Goal: Navigation & Orientation: Find specific page/section

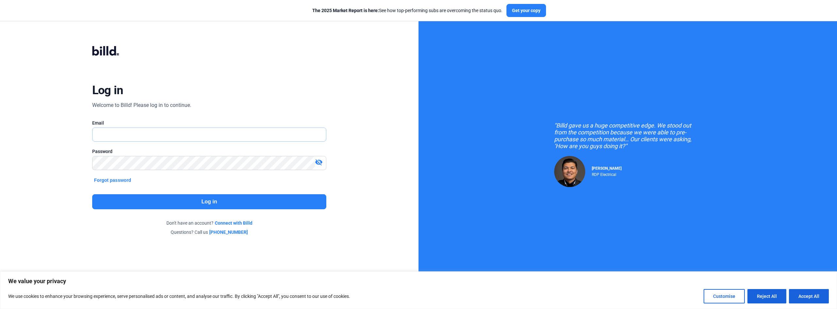
click at [195, 138] on input "text" at bounding box center [206, 134] width 226 height 13
type input "[PERSON_NAME][EMAIL_ADDRESS][DOMAIN_NAME]"
click at [204, 199] on button "Log in" at bounding box center [209, 201] width 235 height 15
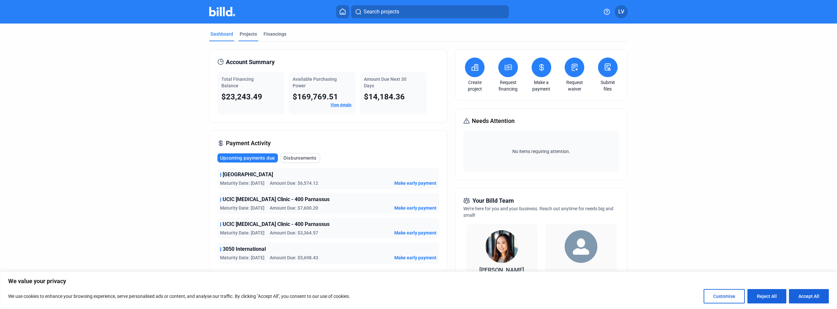
click at [245, 35] on div "Projects" at bounding box center [248, 34] width 17 height 7
